Goal: Book appointment/travel/reservation

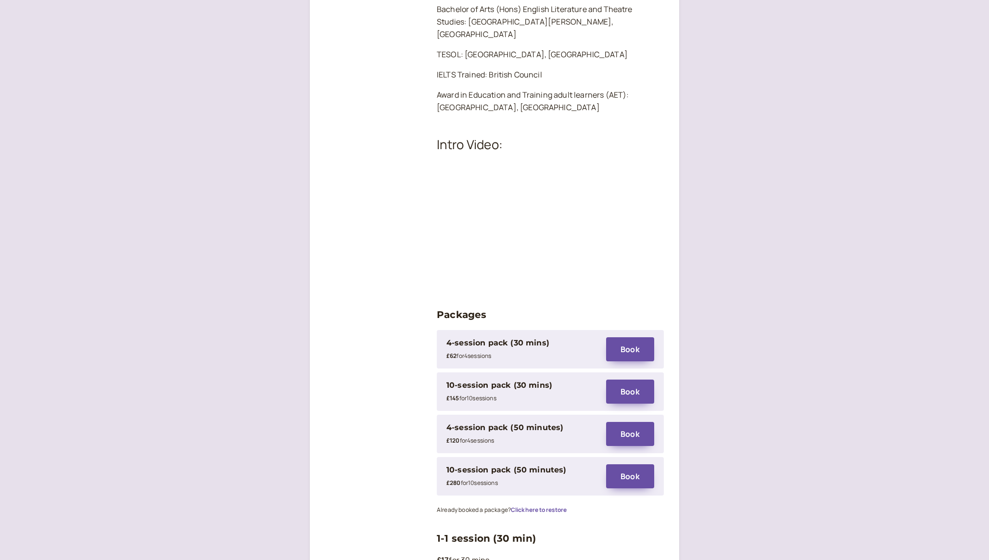
scroll to position [1081, 0]
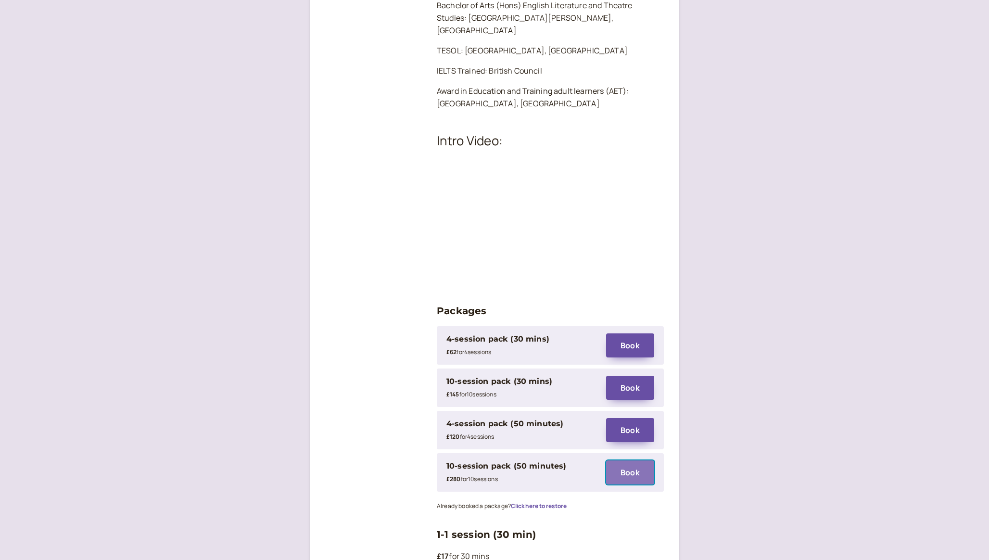
click at [627, 460] on button "Book" at bounding box center [630, 472] width 48 height 24
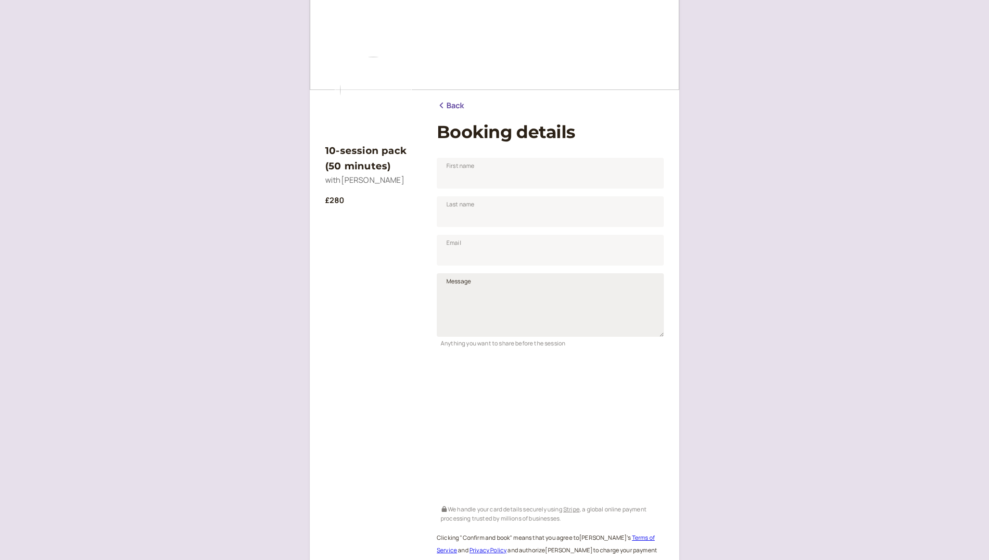
scroll to position [33, 0]
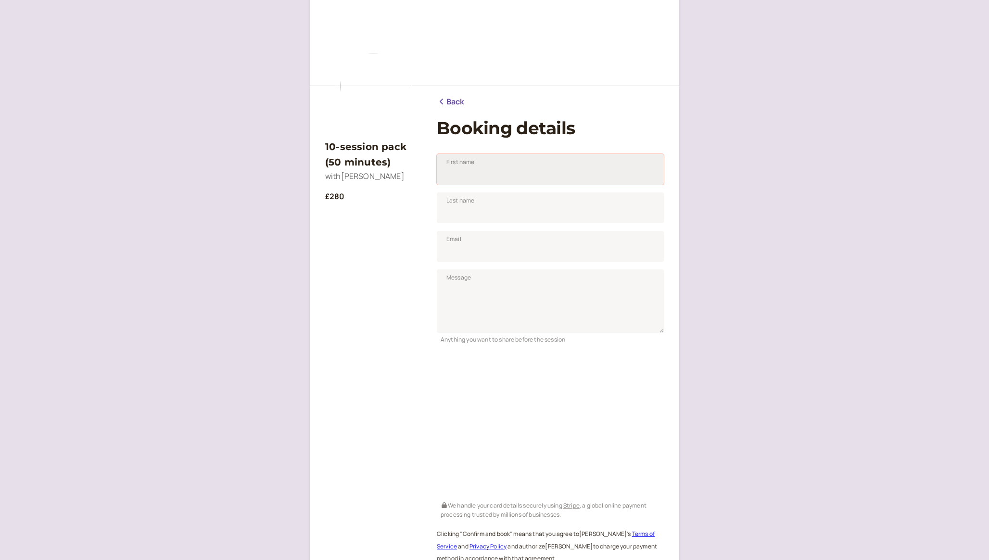
click at [524, 168] on input "First name" at bounding box center [550, 169] width 227 height 31
type input "[PERSON_NAME]"
type input "[EMAIL_ADDRESS][PERSON_NAME][PERSON_NAME][DOMAIN_NAME]"
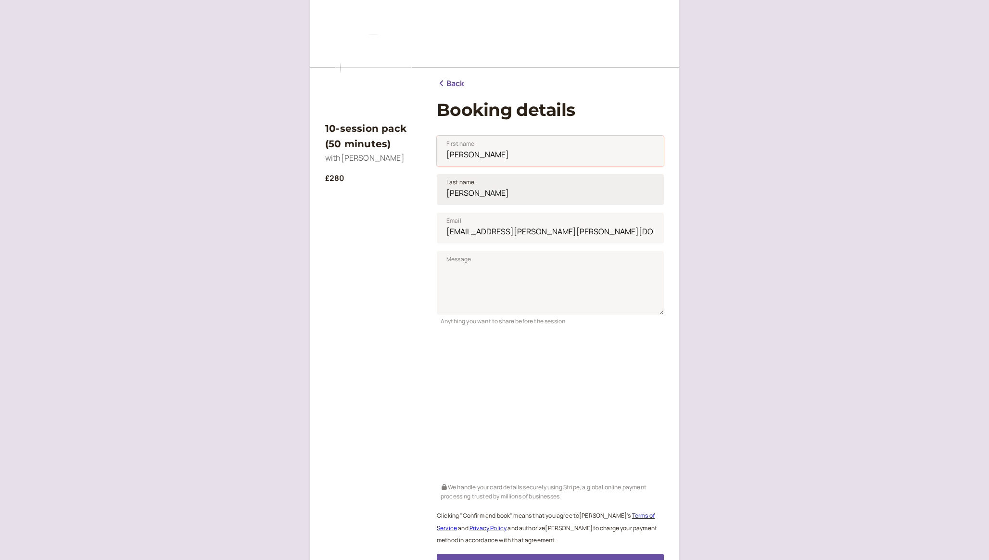
scroll to position [0, 0]
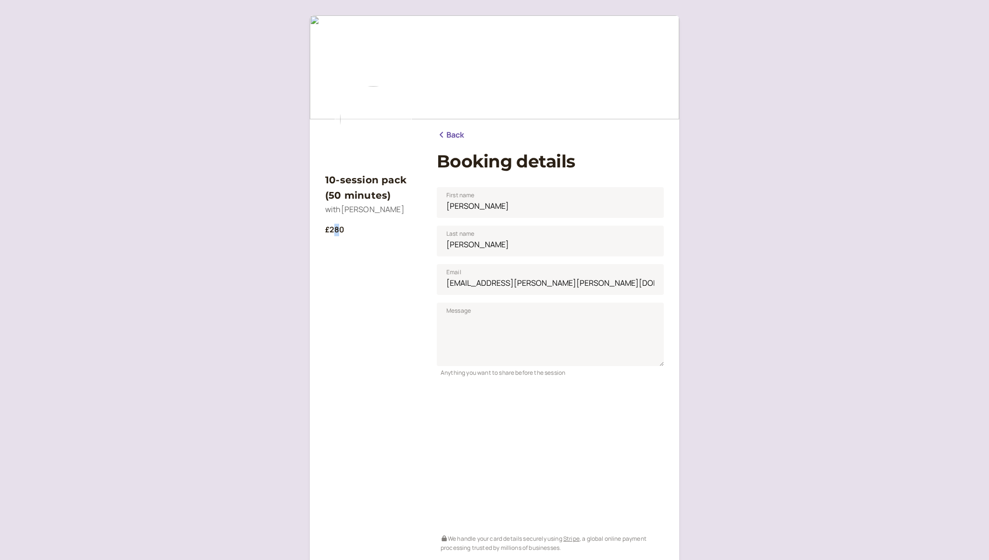
click at [336, 224] on b "£280" at bounding box center [335, 229] width 20 height 11
copy b "8"
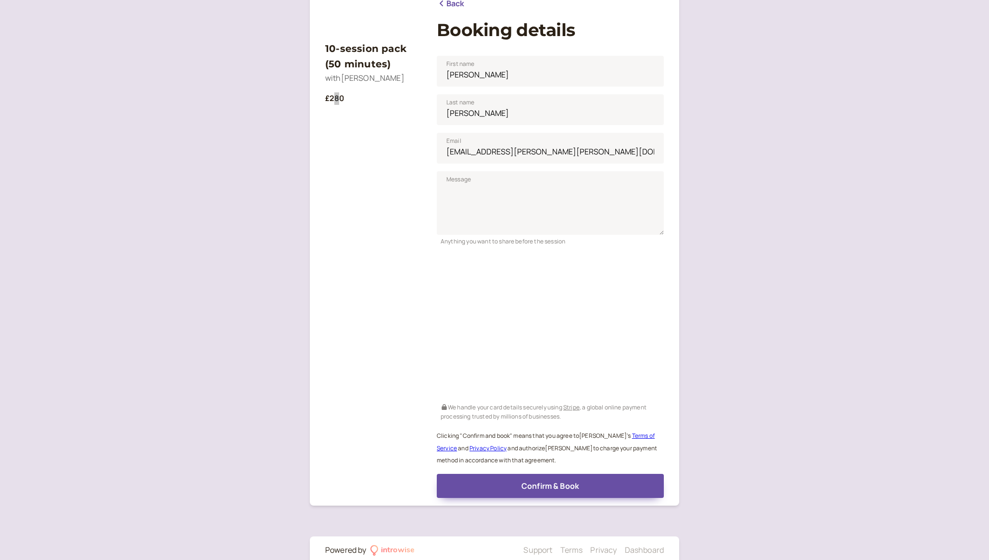
scroll to position [151, 0]
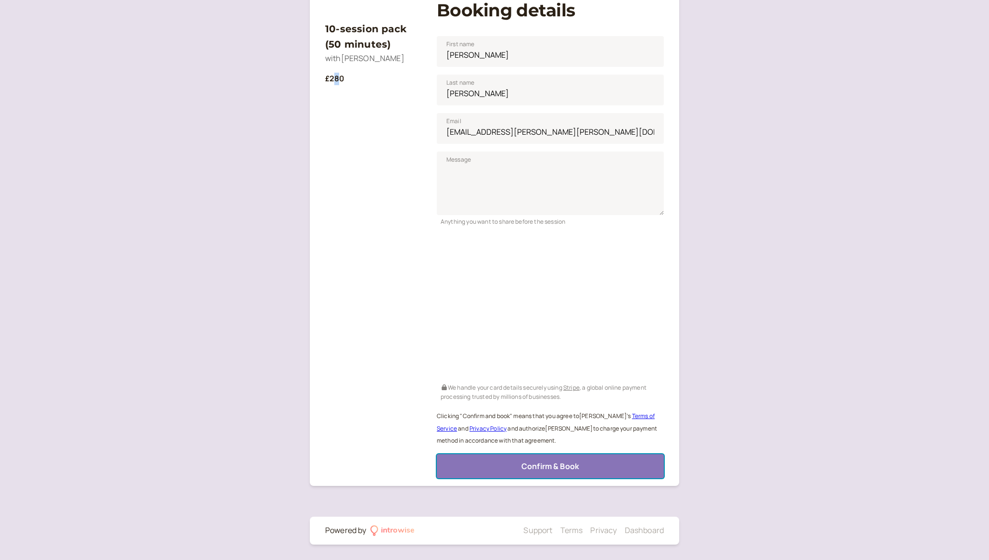
click at [527, 469] on span "Confirm & Book" at bounding box center [550, 466] width 58 height 11
click at [0, 559] on nordpass-portal at bounding box center [0, 560] width 0 height 0
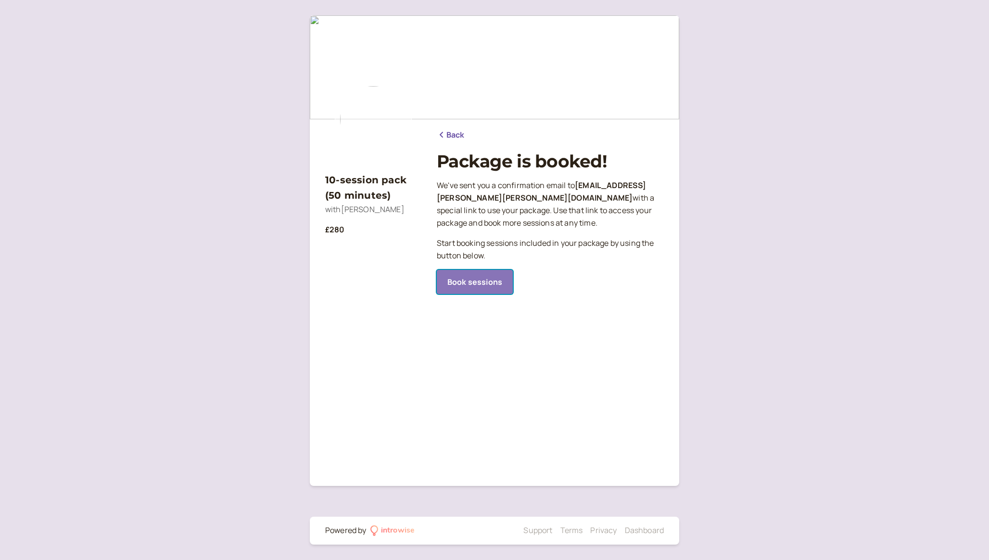
click at [462, 290] on link "Book sessions" at bounding box center [475, 282] width 76 height 24
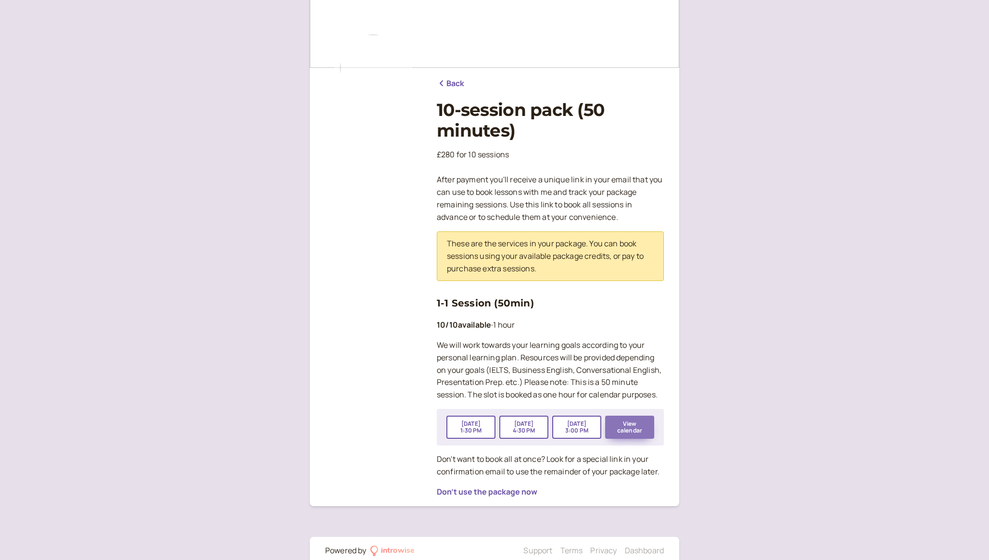
scroll to position [72, 0]
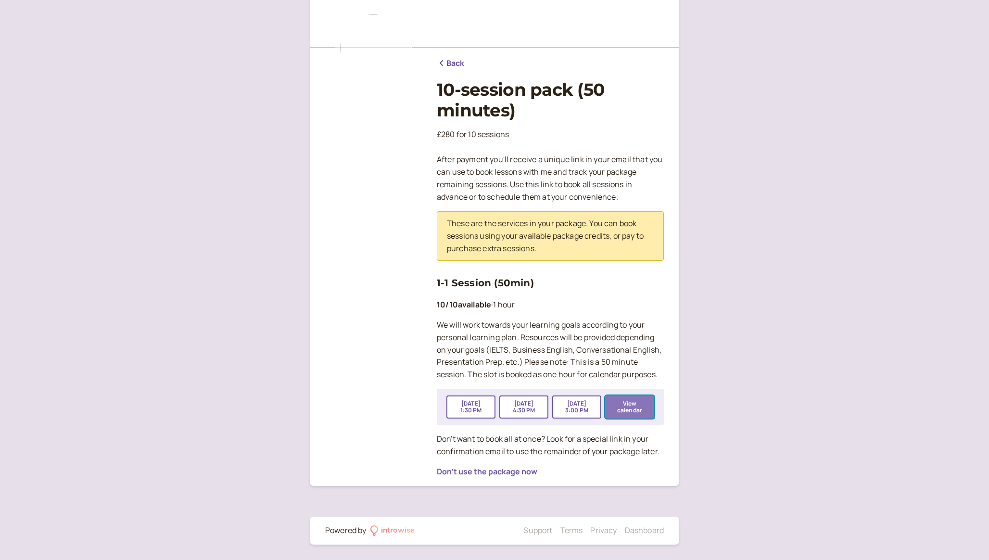
click at [640, 415] on button "View calendar" at bounding box center [629, 406] width 49 height 23
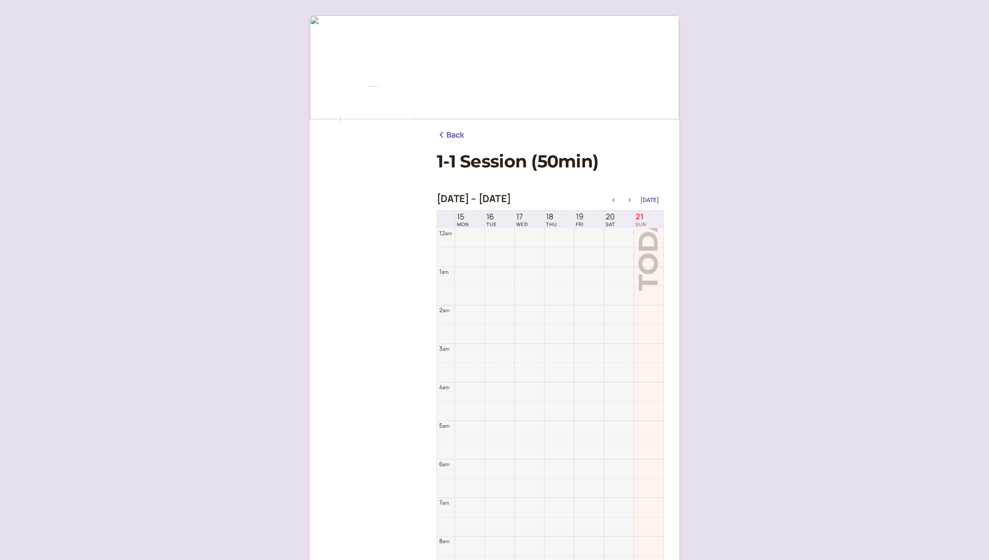
scroll to position [308, 0]
click at [632, 199] on icon "button" at bounding box center [630, 200] width 12 height 4
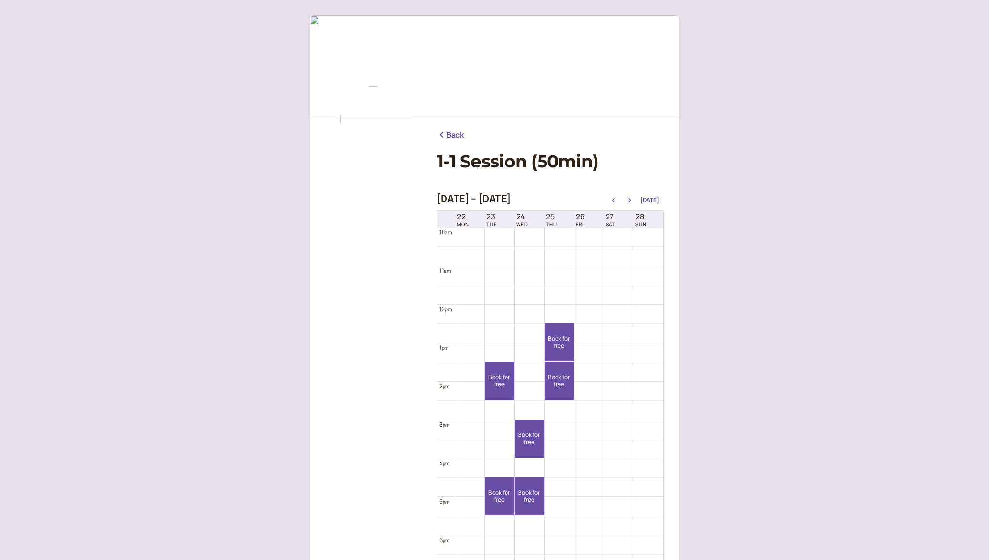
scroll to position [389, 0]
click at [565, 387] on link "Book for free free" at bounding box center [558, 378] width 29 height 38
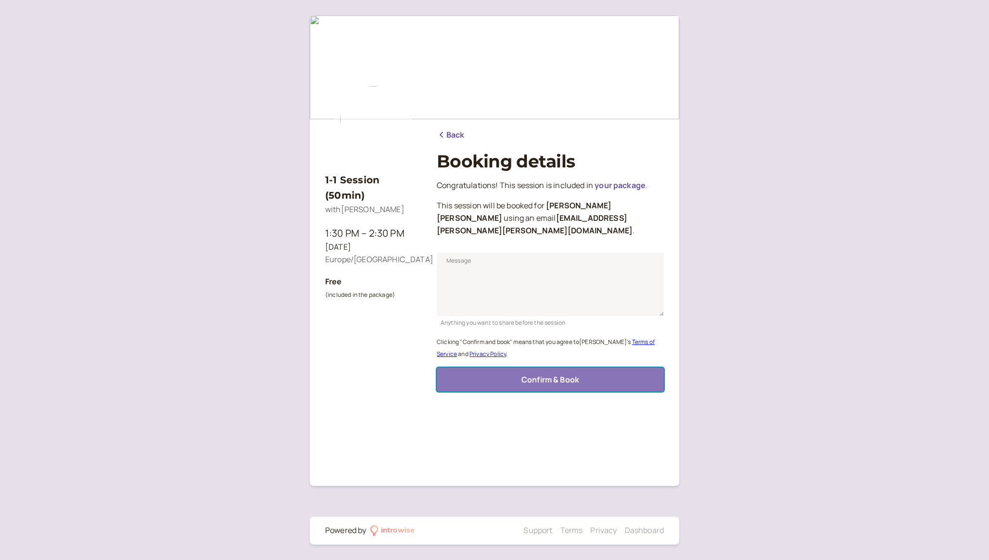
click at [563, 374] on span "Confirm & Book" at bounding box center [550, 379] width 58 height 11
